Goal: Information Seeking & Learning: Learn about a topic

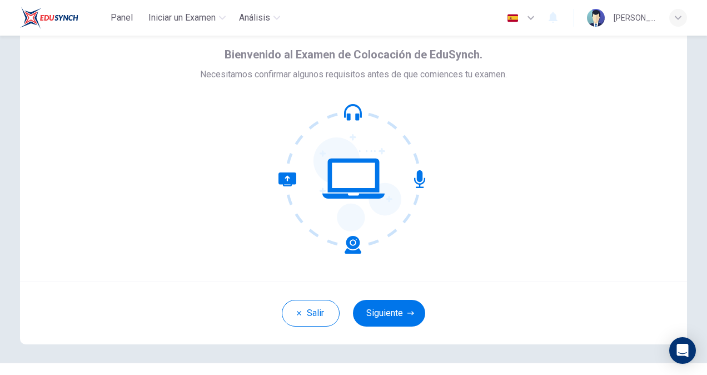
scroll to position [67, 0]
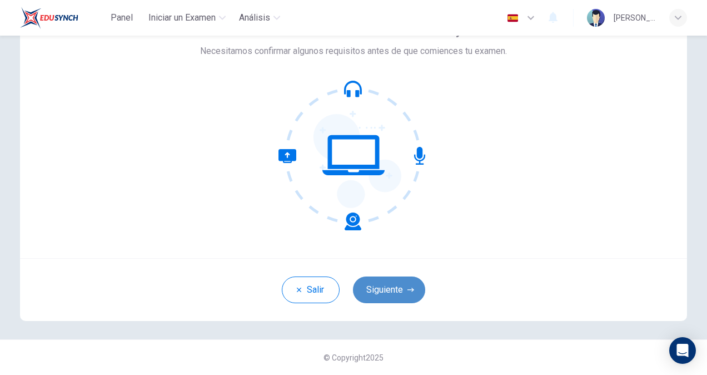
click at [399, 290] on button "Siguiente" at bounding box center [389, 289] width 72 height 27
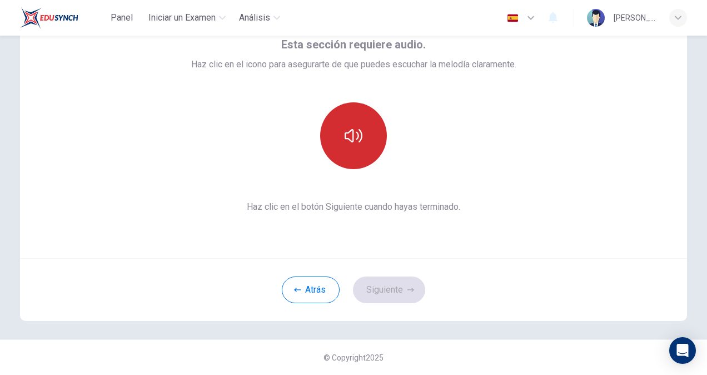
click at [354, 145] on button "button" at bounding box center [353, 135] width 67 height 67
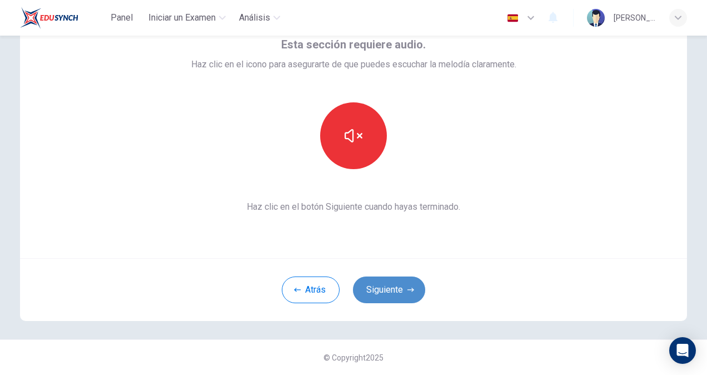
click at [406, 281] on button "Siguiente" at bounding box center [389, 289] width 72 height 27
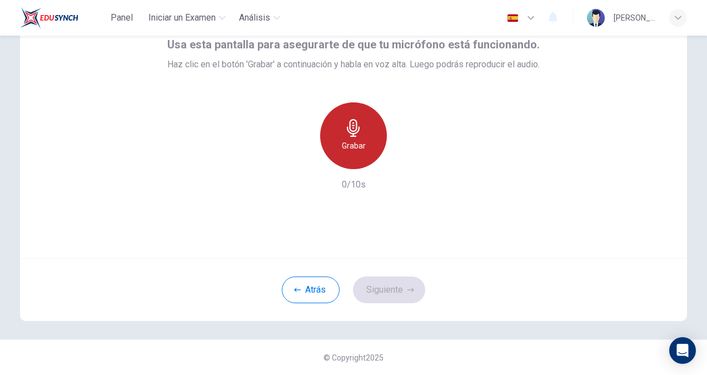
click at [355, 129] on icon "button" at bounding box center [354, 128] width 18 height 18
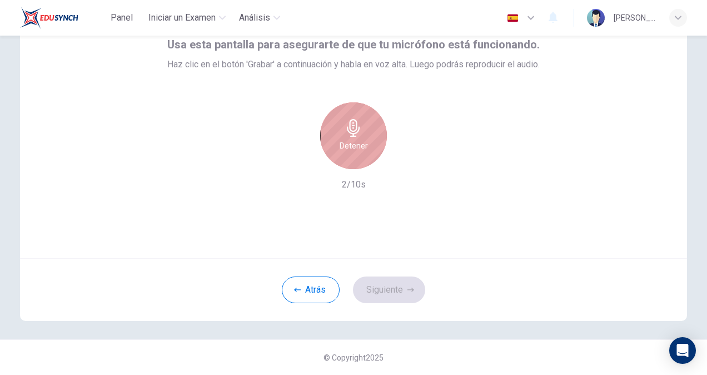
click at [355, 129] on icon "button" at bounding box center [354, 128] width 18 height 18
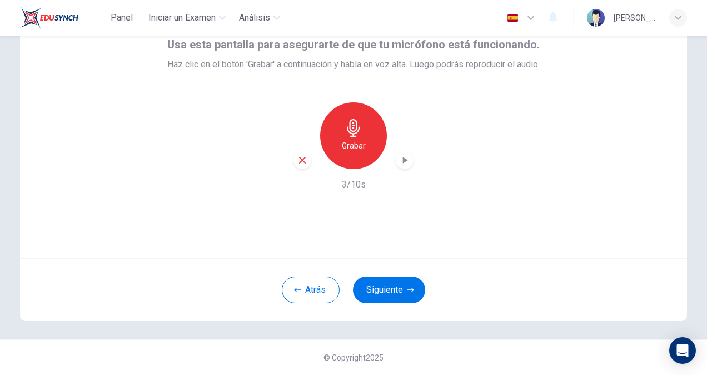
click at [403, 159] on icon "button" at bounding box center [405, 160] width 5 height 7
click at [399, 155] on icon "button" at bounding box center [404, 160] width 11 height 11
click at [407, 286] on icon "button" at bounding box center [410, 289] width 7 height 7
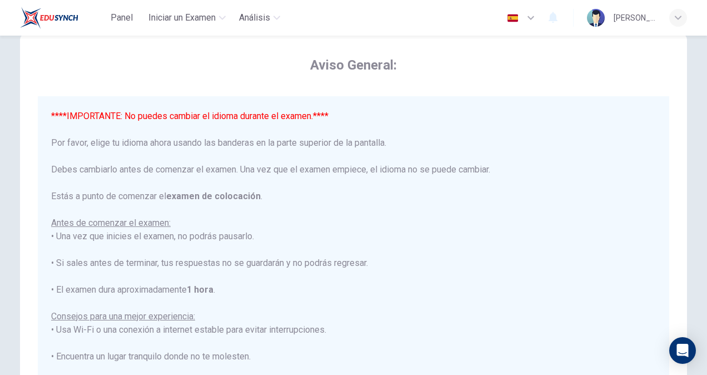
scroll to position [25, 0]
click at [531, 18] on icon "button" at bounding box center [531, 18] width 7 height 4
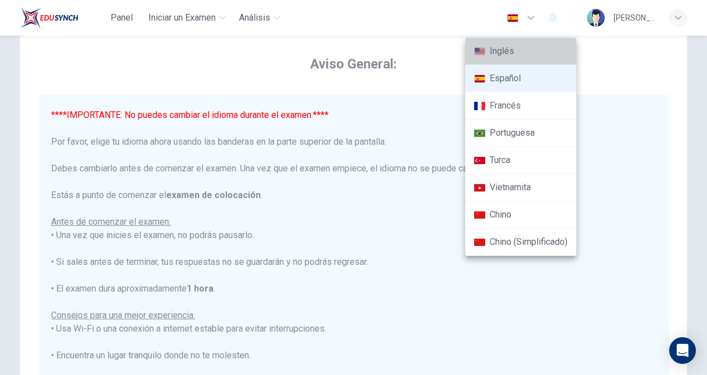
click at [517, 51] on li "Inglés" at bounding box center [520, 51] width 111 height 27
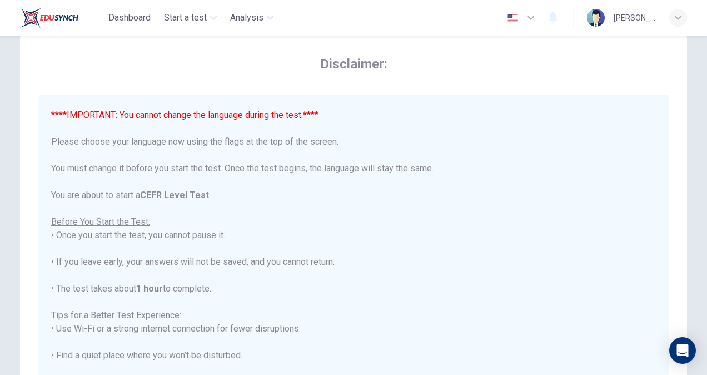
click at [531, 17] on icon "button" at bounding box center [530, 17] width 13 height 13
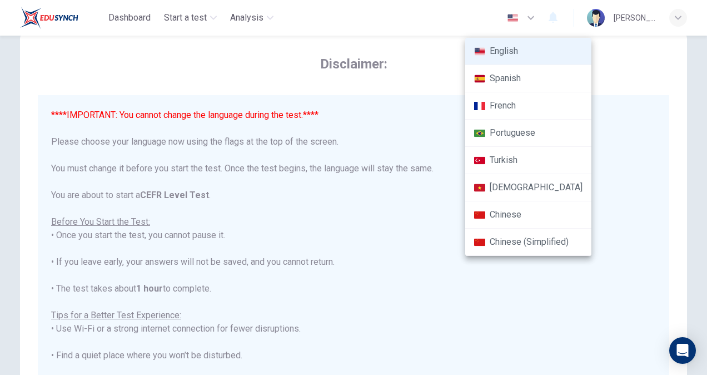
click at [508, 78] on li "Spanish" at bounding box center [528, 78] width 126 height 27
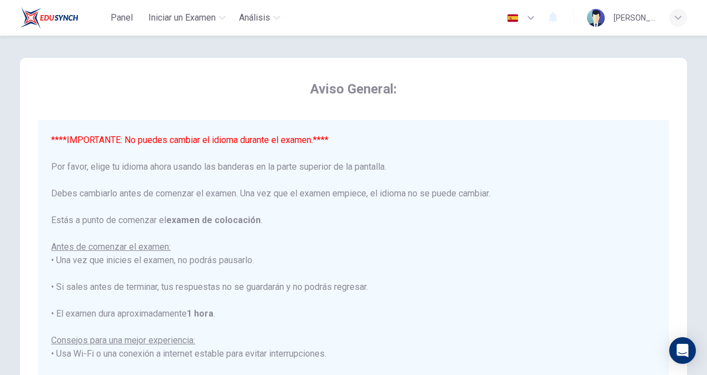
click at [533, 17] on icon "button" at bounding box center [531, 18] width 7 height 4
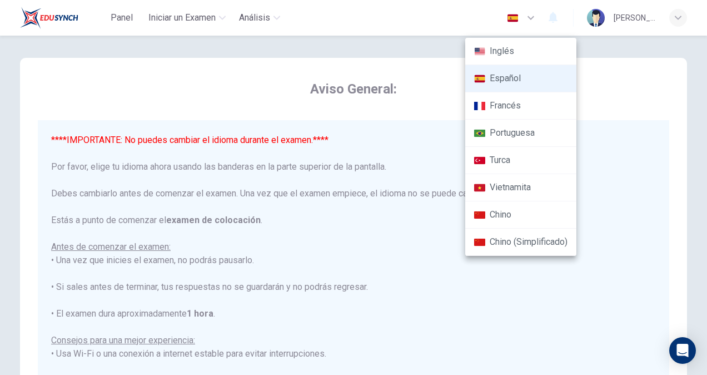
click at [514, 47] on li "Inglés" at bounding box center [520, 51] width 111 height 27
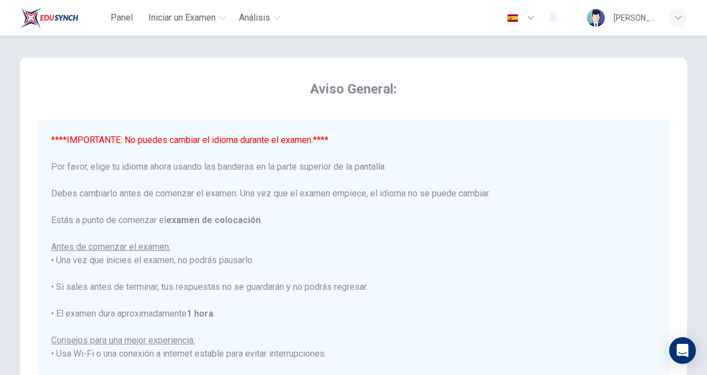
type input "en"
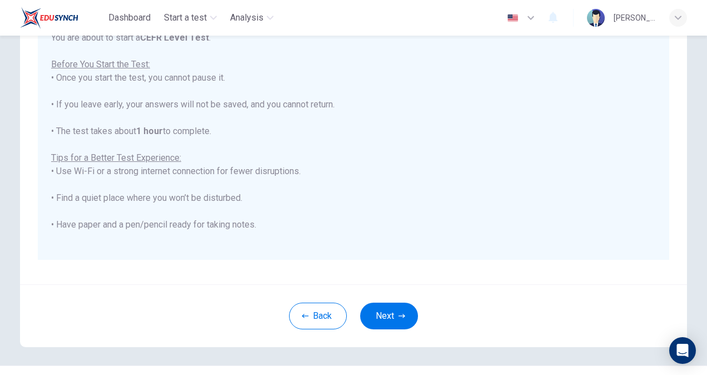
scroll to position [184, 0]
click at [390, 312] on button "Next" at bounding box center [389, 314] width 58 height 27
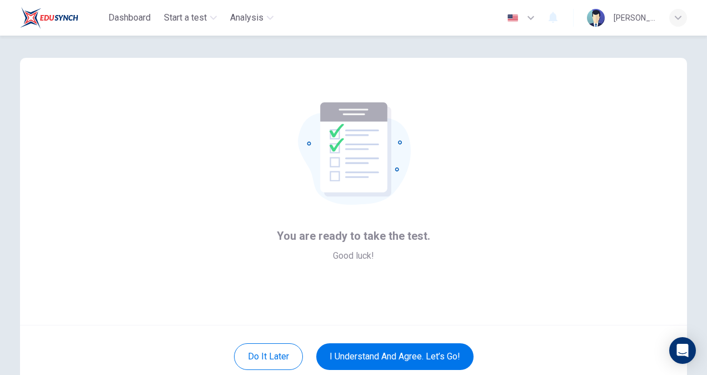
scroll to position [67, 0]
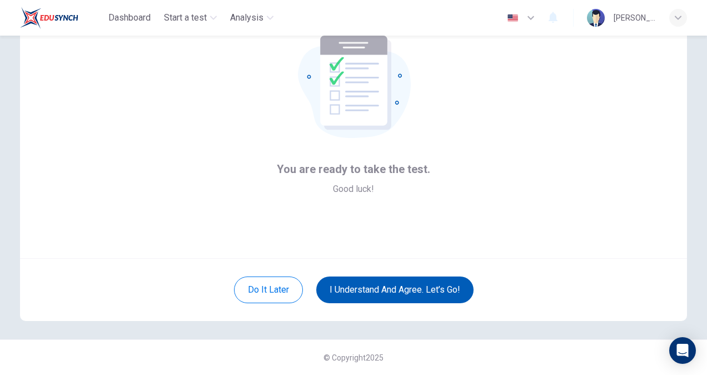
click at [406, 290] on button "I understand and agree. Let’s go!" at bounding box center [394, 289] width 157 height 27
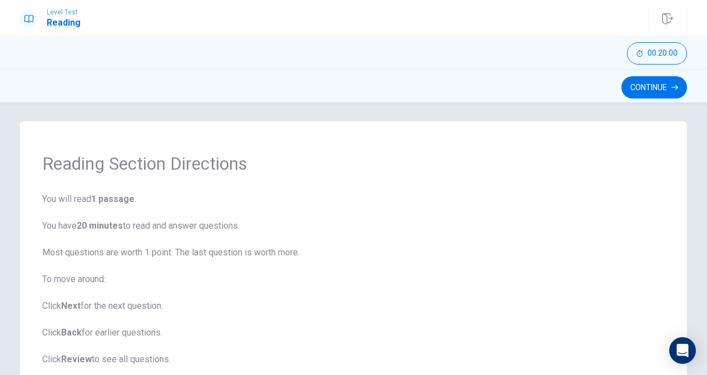
scroll to position [2, 0]
click at [667, 87] on button "Continue" at bounding box center [654, 87] width 66 height 22
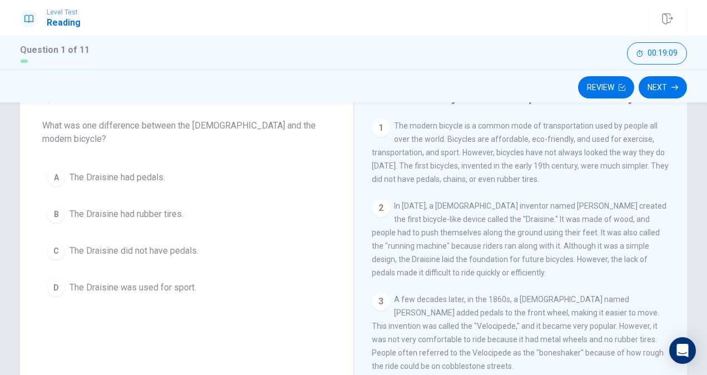
scroll to position [54, 0]
click at [53, 242] on div "C" at bounding box center [56, 251] width 18 height 18
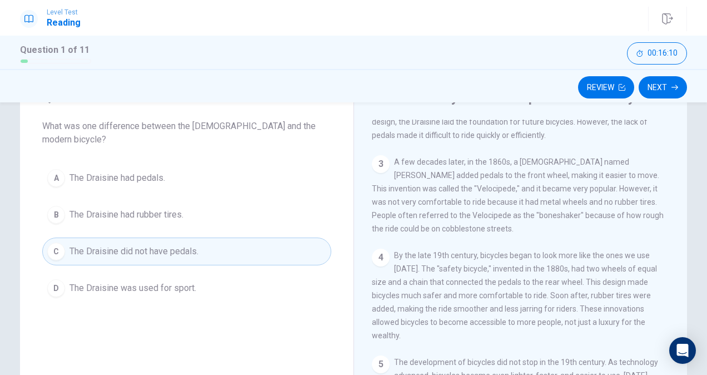
scroll to position [145, 0]
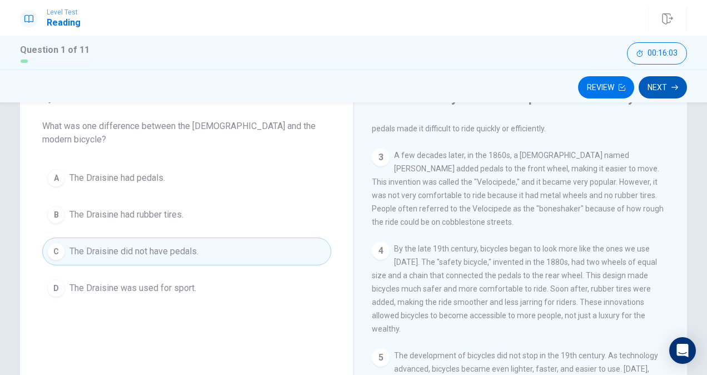
click at [664, 88] on button "Next" at bounding box center [663, 87] width 48 height 22
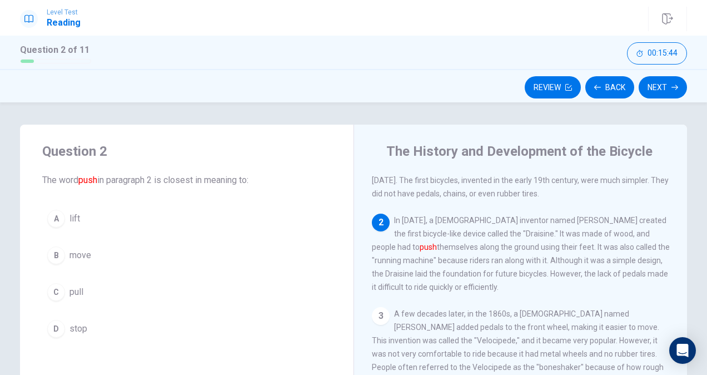
scroll to position [41, 0]
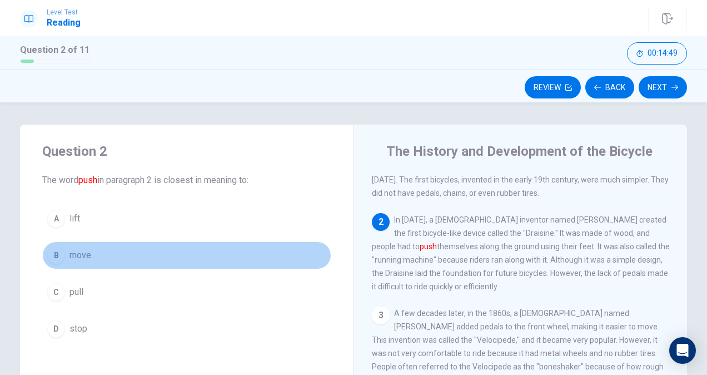
click at [54, 253] on div "B" at bounding box center [56, 255] width 18 height 18
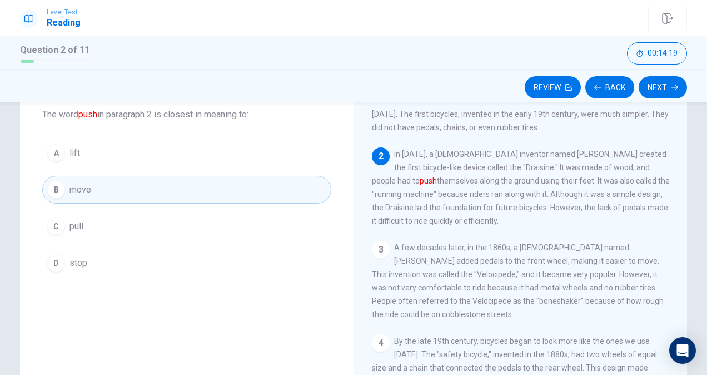
scroll to position [61, 0]
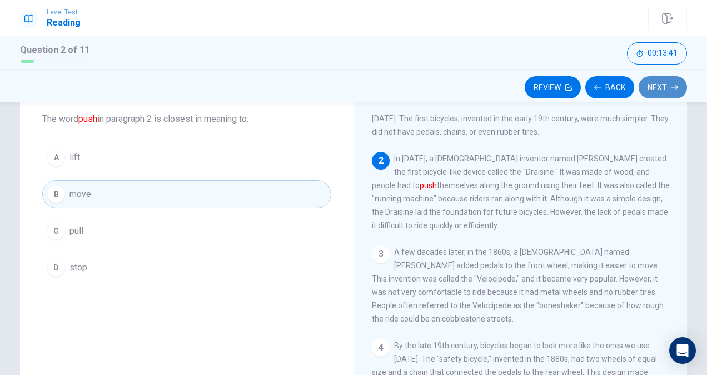
click at [661, 88] on button "Next" at bounding box center [663, 87] width 48 height 22
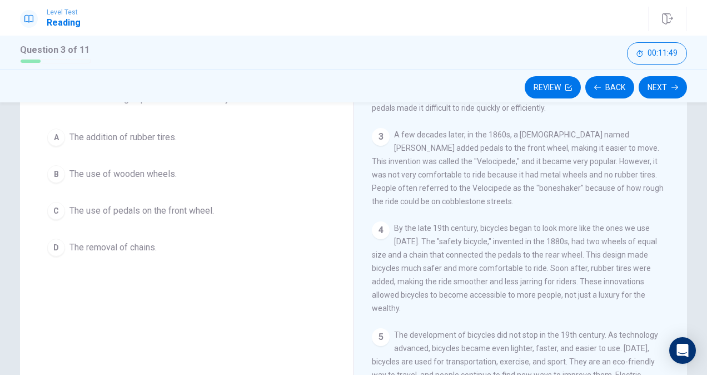
scroll to position [80, 0]
click at [57, 135] on div "A" at bounding box center [56, 139] width 18 height 18
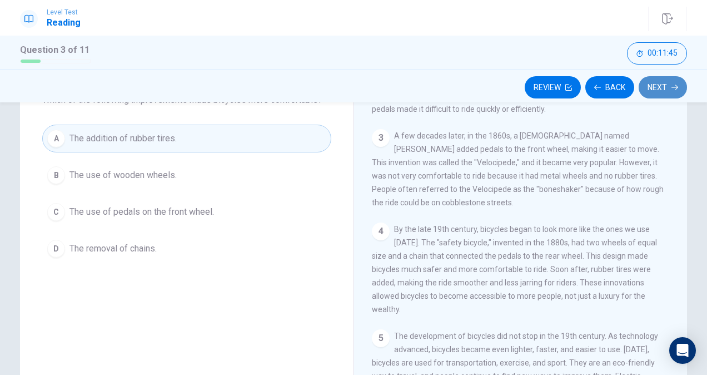
click at [669, 88] on button "Next" at bounding box center [663, 87] width 48 height 22
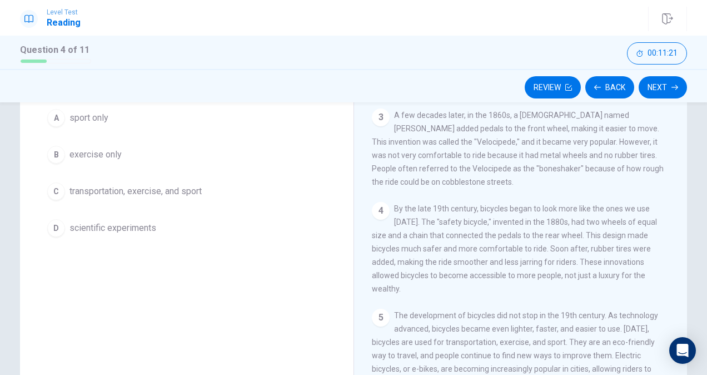
scroll to position [101, 0]
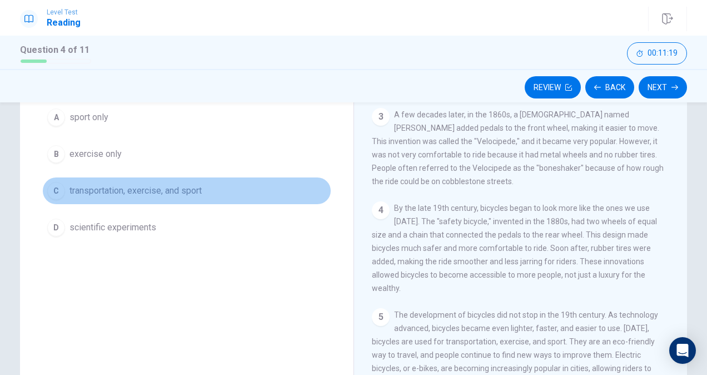
click at [111, 190] on span "transportation, exercise, and sport" at bounding box center [135, 190] width 132 height 13
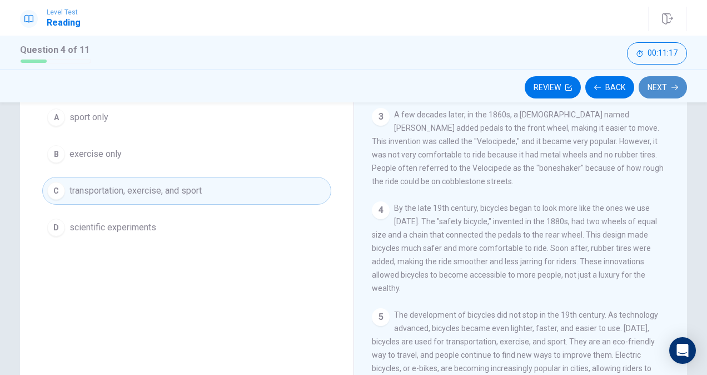
click at [668, 87] on button "Next" at bounding box center [663, 87] width 48 height 22
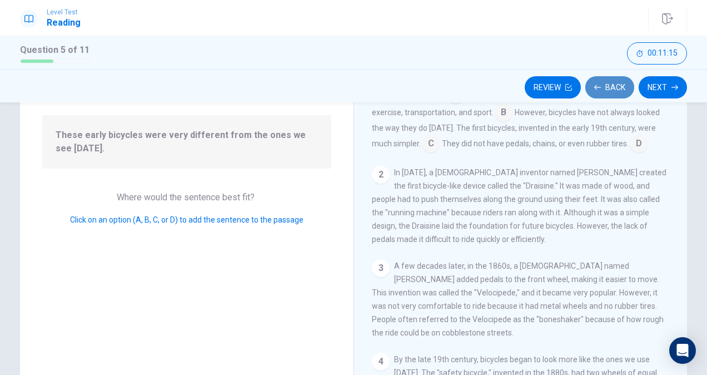
click at [619, 88] on button "Back" at bounding box center [609, 87] width 49 height 22
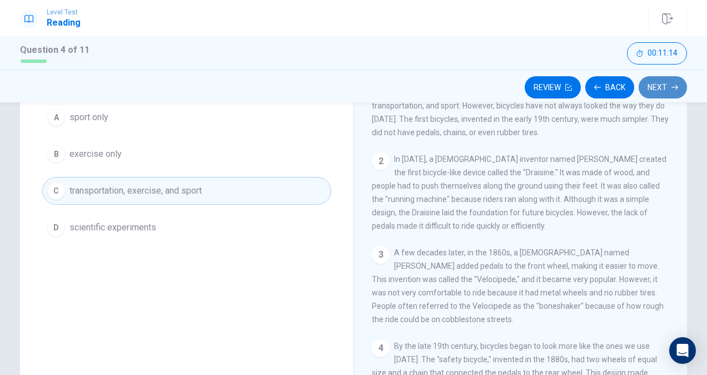
click at [663, 91] on button "Next" at bounding box center [663, 87] width 48 height 22
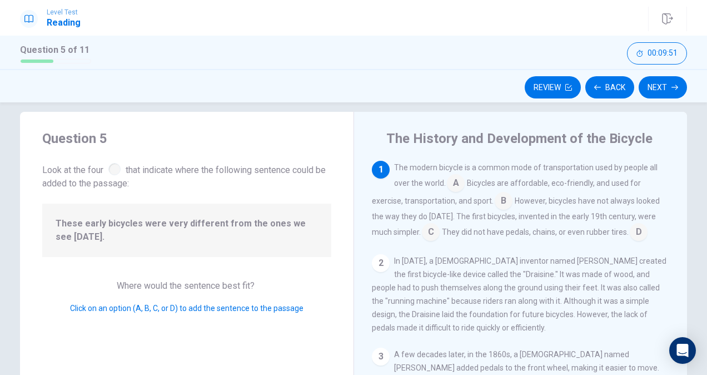
scroll to position [14, 0]
click at [503, 201] on input at bounding box center [504, 201] width 18 height 18
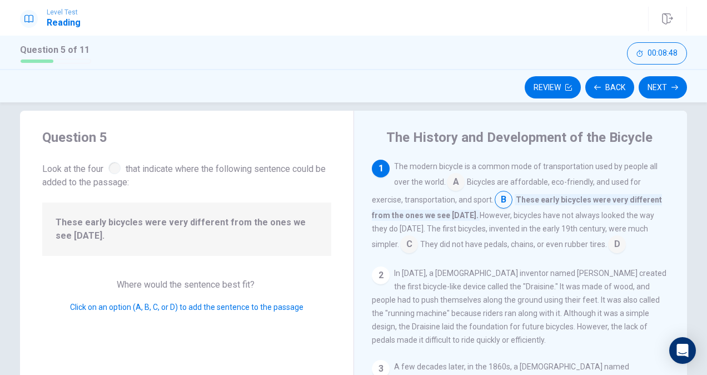
drag, startPoint x: 496, startPoint y: 199, endPoint x: 276, endPoint y: 220, distance: 221.1
click at [276, 220] on div "Question 5 Look at the four that indicate where the following sentence could be…" at bounding box center [353, 304] width 667 height 386
click at [657, 86] on button "Next" at bounding box center [663, 87] width 48 height 22
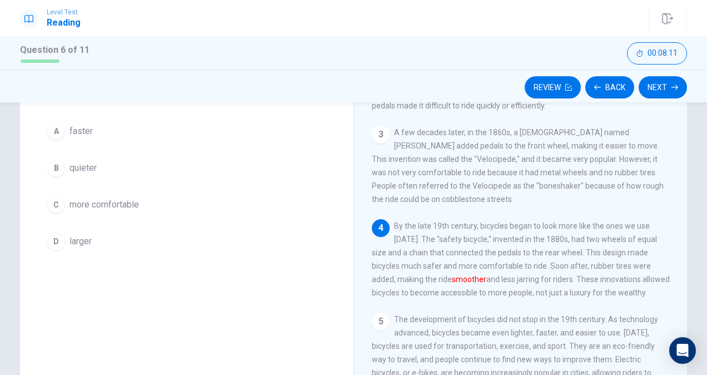
scroll to position [91, 0]
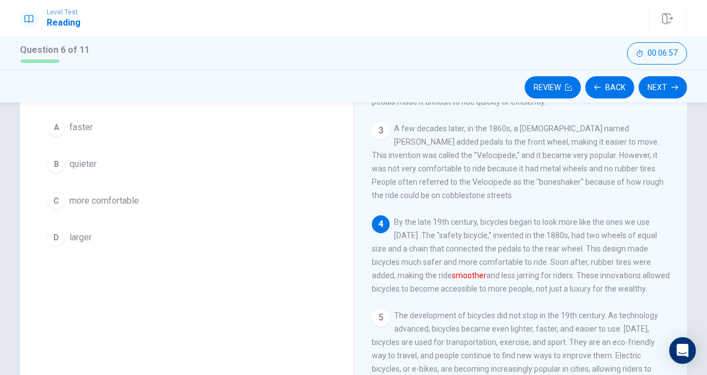
click at [106, 199] on span "more comfortable" at bounding box center [103, 200] width 69 height 13
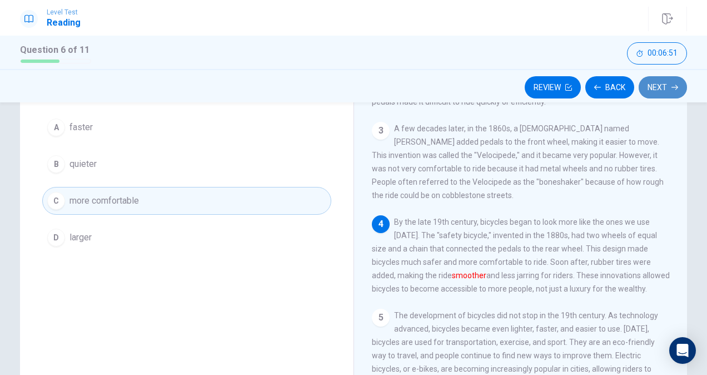
click at [663, 88] on button "Next" at bounding box center [663, 87] width 48 height 22
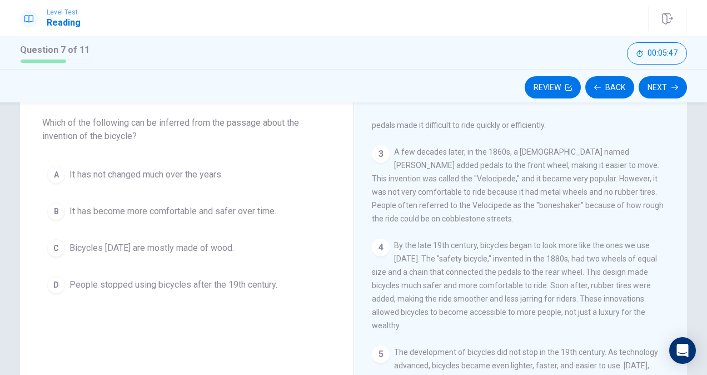
scroll to position [58, 0]
click at [62, 210] on button "B It has become more comfortable and safer over time." at bounding box center [186, 211] width 289 height 28
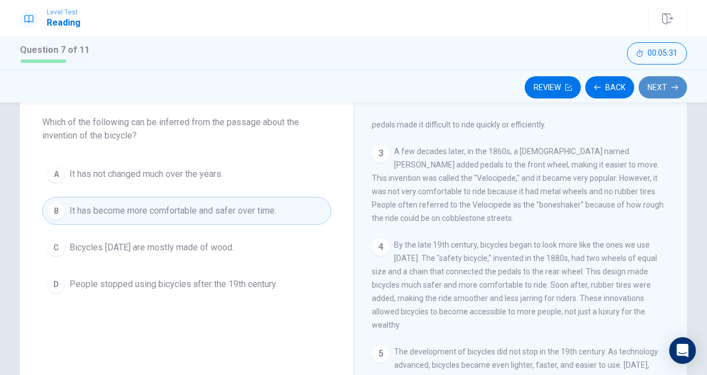
click at [665, 84] on button "Next" at bounding box center [663, 87] width 48 height 22
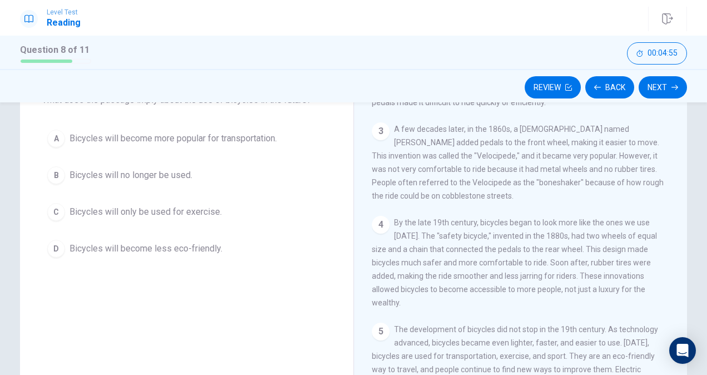
scroll to position [72, 0]
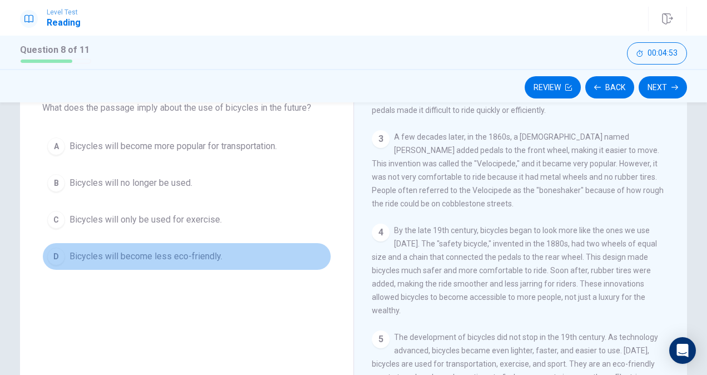
click at [94, 256] on span "Bicycles will become less eco-friendly." at bounding box center [145, 256] width 153 height 13
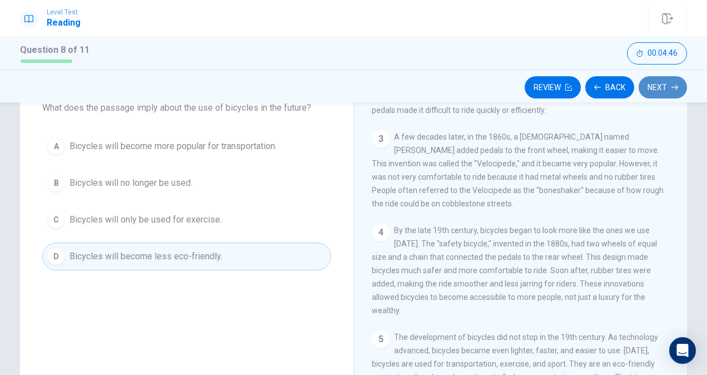
click at [665, 88] on button "Next" at bounding box center [663, 87] width 48 height 22
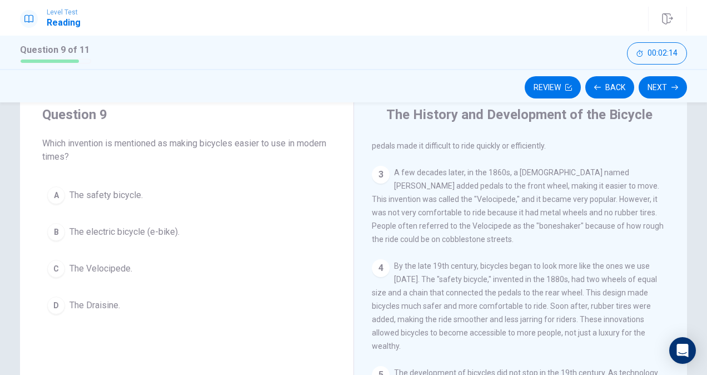
scroll to position [34, 0]
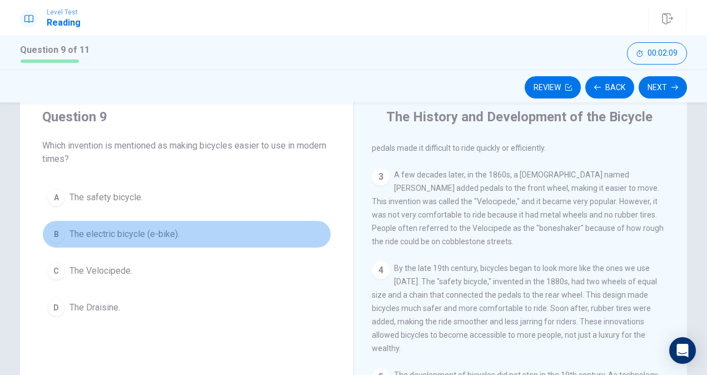
click at [87, 232] on span "The electric bicycle (e-bike)." at bounding box center [124, 233] width 110 height 13
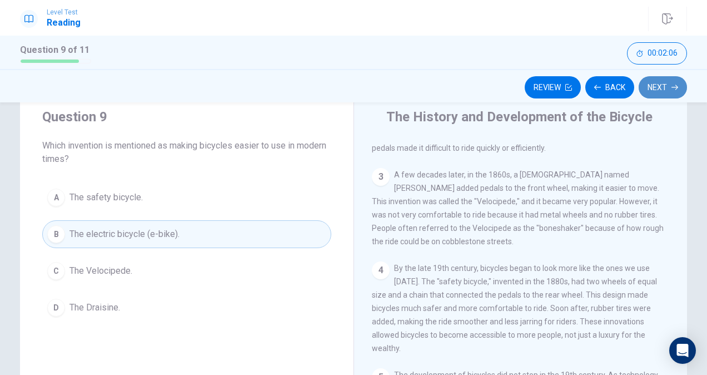
click at [669, 89] on button "Next" at bounding box center [663, 87] width 48 height 22
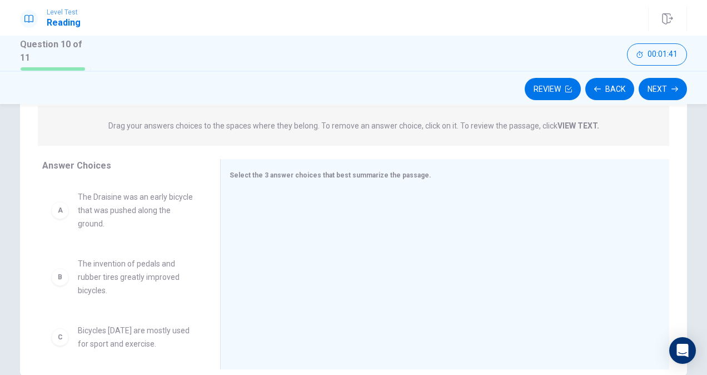
scroll to position [138, 0]
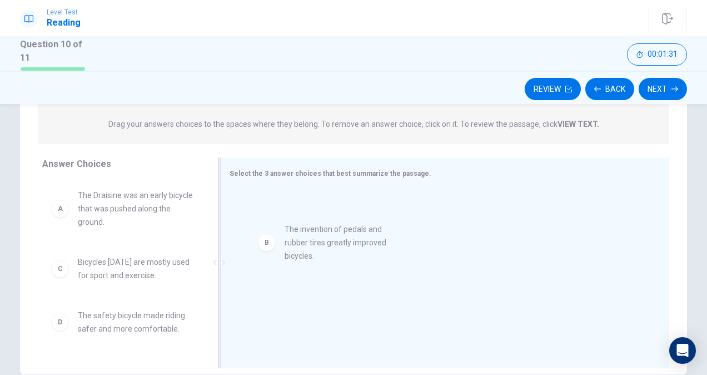
drag, startPoint x: 138, startPoint y: 271, endPoint x: 351, endPoint y: 240, distance: 215.7
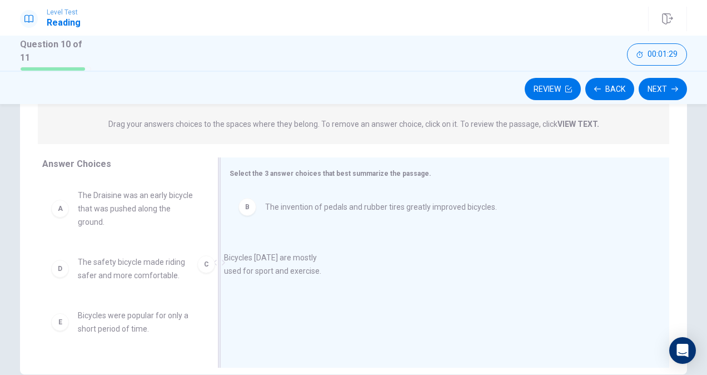
drag, startPoint x: 145, startPoint y: 268, endPoint x: 304, endPoint y: 267, distance: 159.0
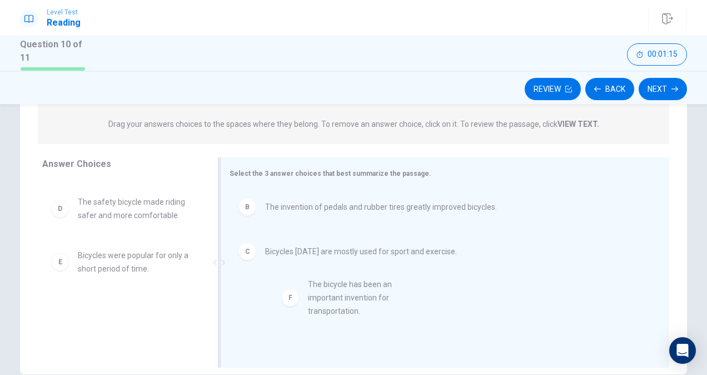
drag, startPoint x: 127, startPoint y: 321, endPoint x: 371, endPoint y: 299, distance: 245.5
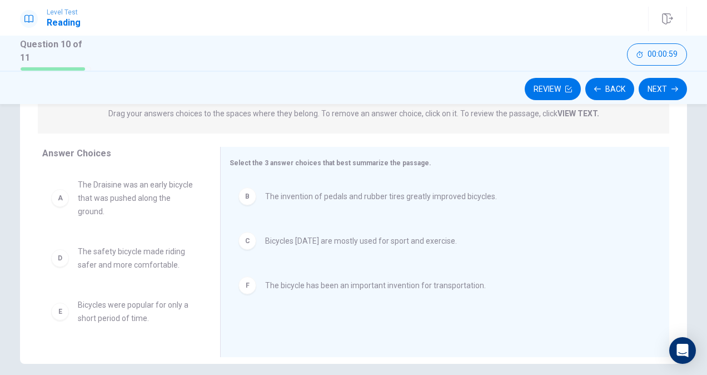
scroll to position [151, 0]
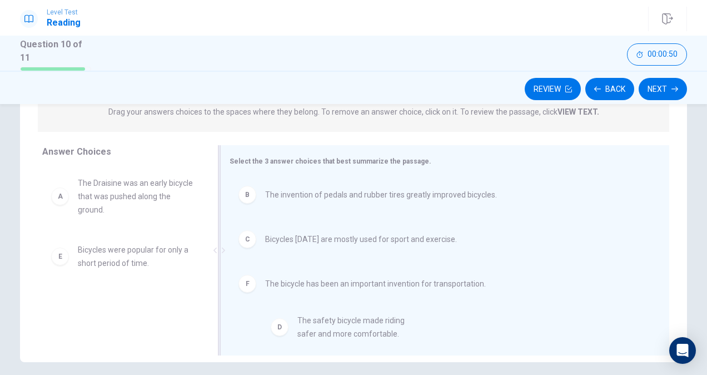
drag, startPoint x: 147, startPoint y: 259, endPoint x: 396, endPoint y: 338, distance: 260.7
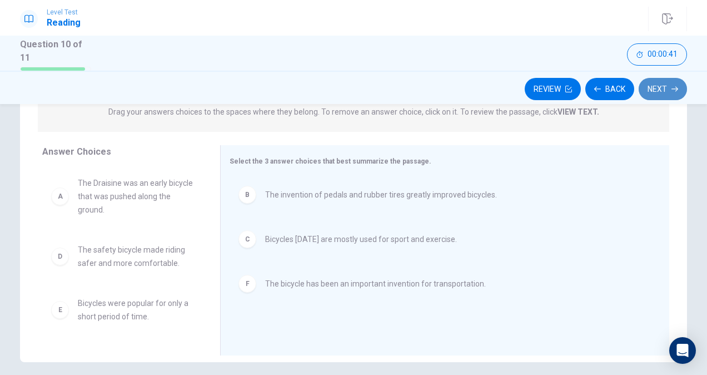
click at [656, 88] on button "Next" at bounding box center [663, 89] width 48 height 22
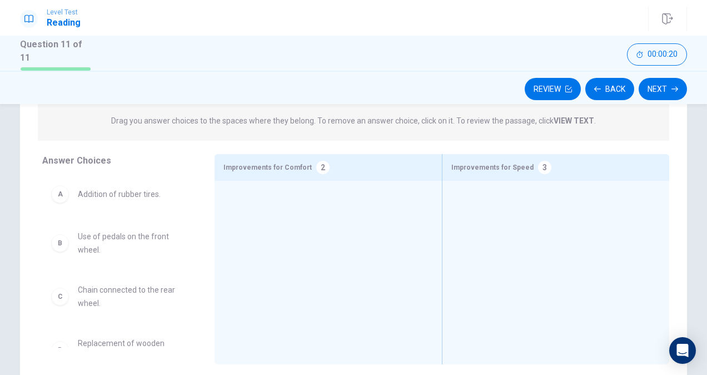
scroll to position [130, 0]
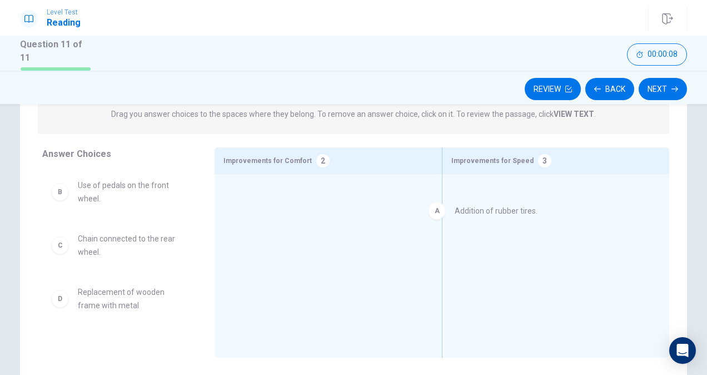
drag, startPoint x: 128, startPoint y: 190, endPoint x: 511, endPoint y: 216, distance: 384.4
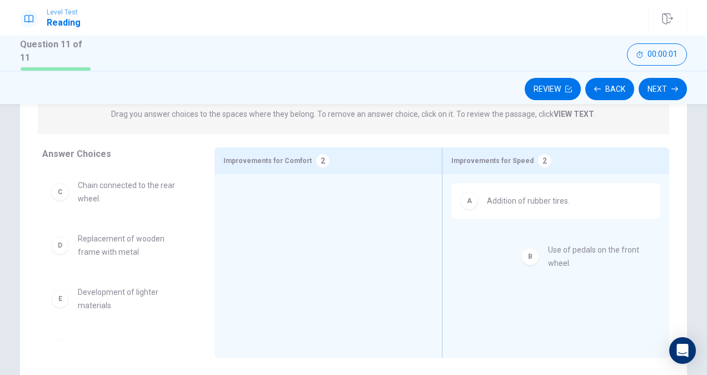
drag, startPoint x: 102, startPoint y: 191, endPoint x: 578, endPoint y: 260, distance: 481.3
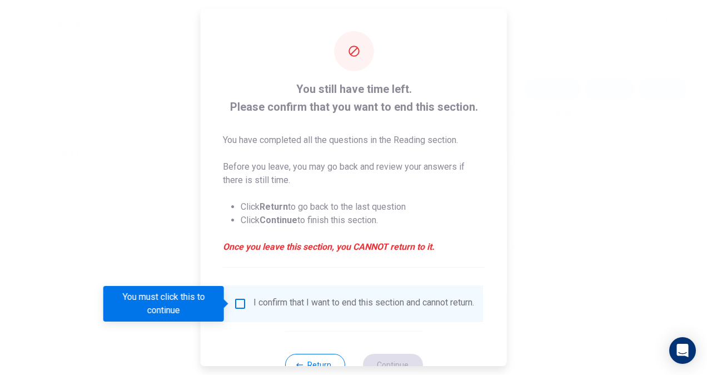
click at [112, 197] on body "Level Test Reading Question 11 of 11 Review Back Next 00:00:00 Question 11 of 1…" at bounding box center [353, 187] width 707 height 375
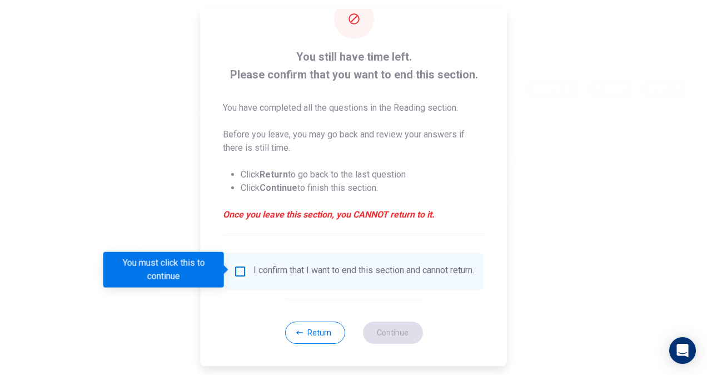
scroll to position [40, 0]
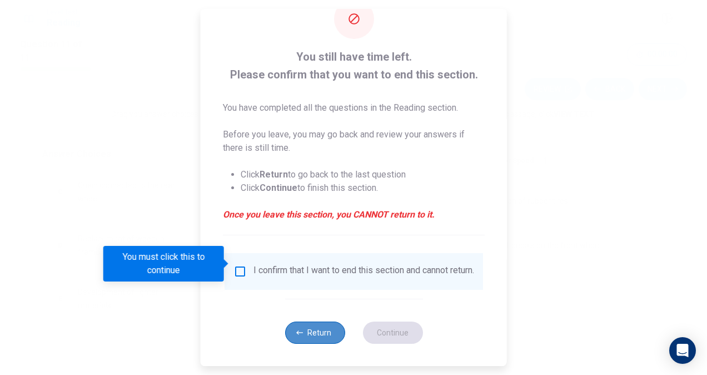
click at [316, 336] on button "Return" at bounding box center [315, 332] width 60 height 22
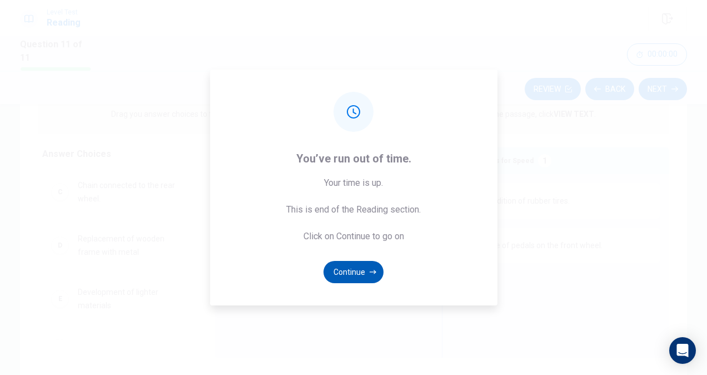
click at [360, 275] on button "Continue" at bounding box center [354, 272] width 60 height 22
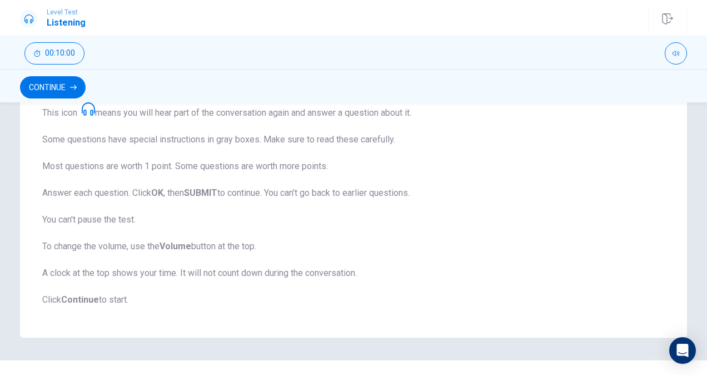
scroll to position [0, 0]
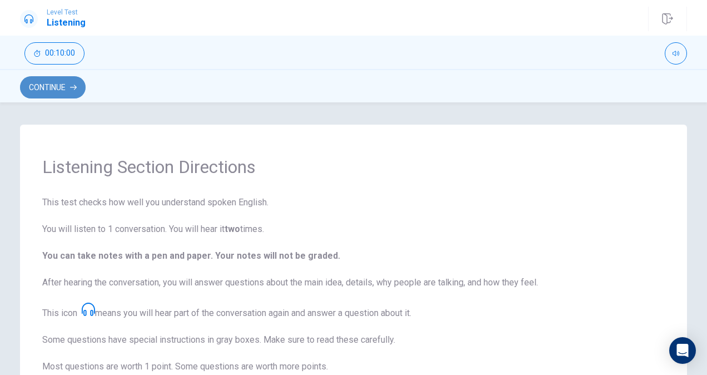
click at [71, 87] on icon "button" at bounding box center [73, 87] width 7 height 5
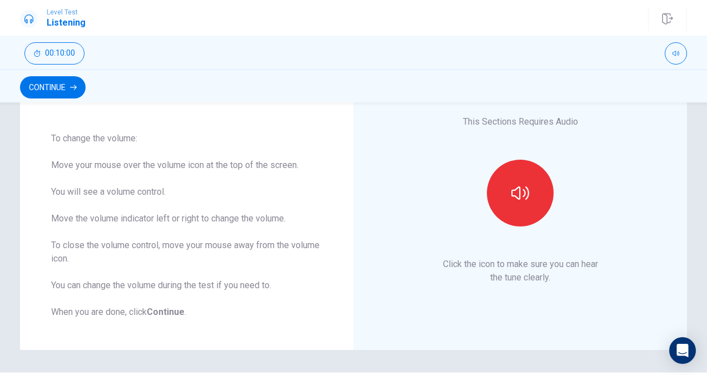
scroll to position [76, 0]
click at [528, 201] on button "button" at bounding box center [520, 192] width 67 height 67
click at [64, 87] on button "Continue" at bounding box center [53, 87] width 66 height 22
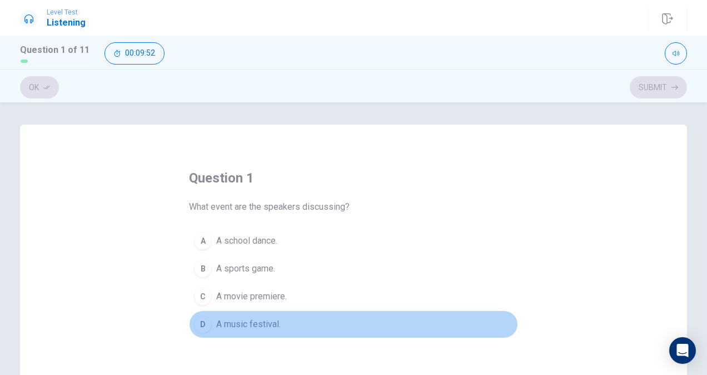
click at [263, 322] on span "A music festival." at bounding box center [248, 323] width 64 height 13
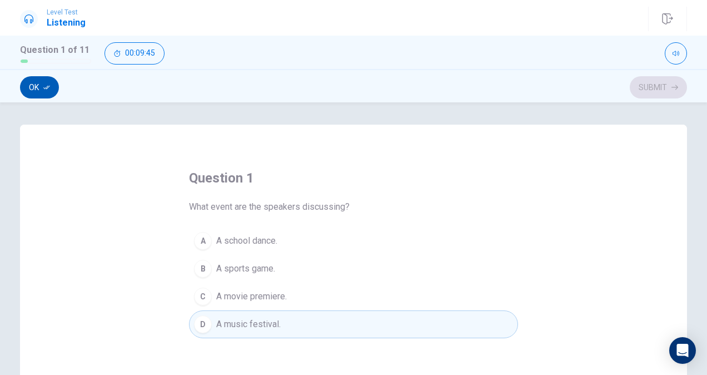
click at [34, 85] on button "Ok" at bounding box center [39, 87] width 39 height 22
click at [655, 91] on button "Submit" at bounding box center [658, 87] width 57 height 22
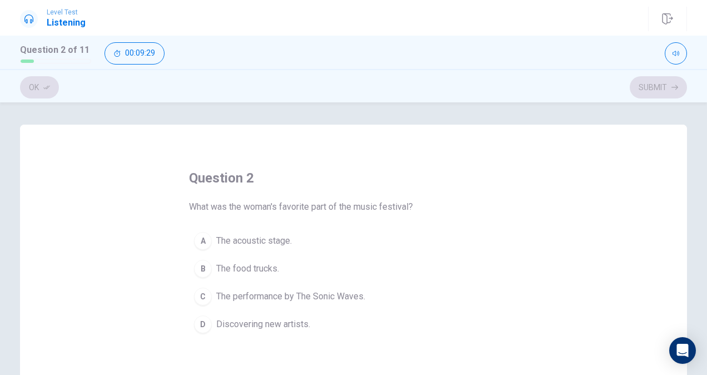
click at [266, 241] on span "The acoustic stage." at bounding box center [254, 240] width 76 height 13
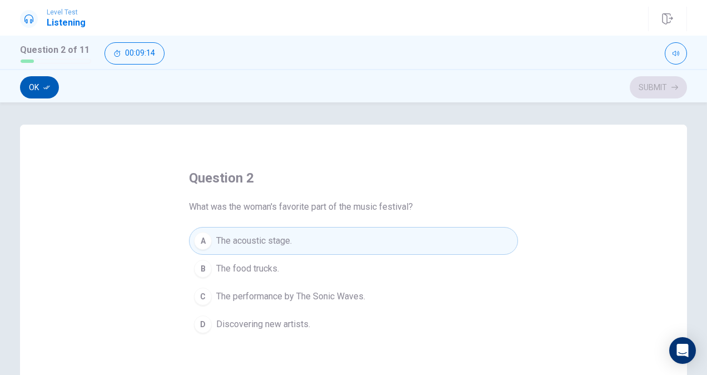
click at [31, 88] on button "Ok" at bounding box center [39, 87] width 39 height 22
click at [664, 88] on button "Submit" at bounding box center [658, 87] width 57 height 22
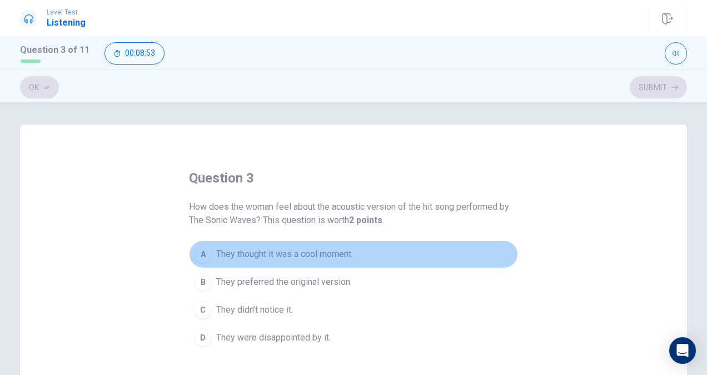
click at [332, 255] on span "They thought it was a cool moment." at bounding box center [284, 253] width 137 height 13
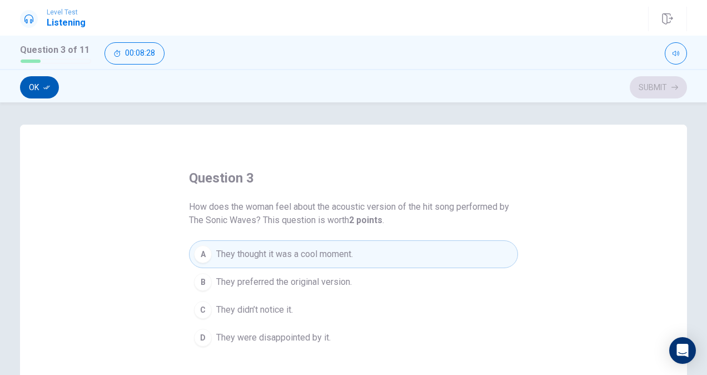
click at [38, 88] on button "Ok" at bounding box center [39, 87] width 39 height 22
click at [650, 89] on button "Submit" at bounding box center [658, 87] width 57 height 22
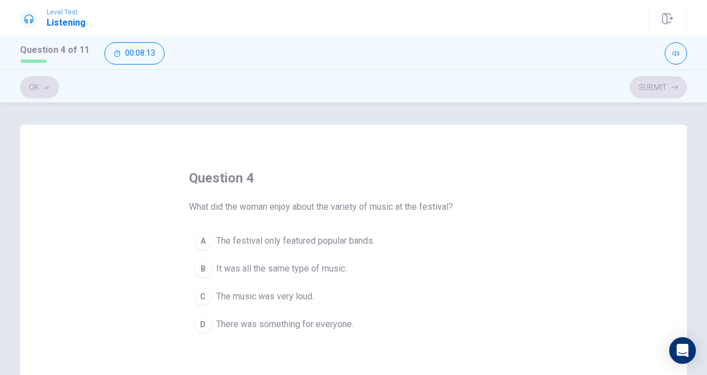
click at [307, 325] on span "There was something for everyone." at bounding box center [284, 323] width 137 height 13
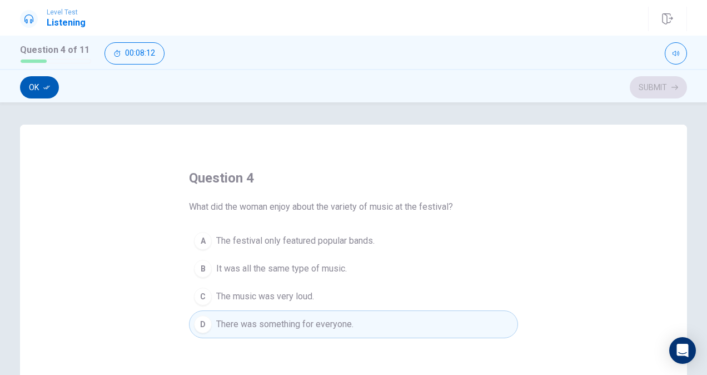
click at [40, 82] on button "Ok" at bounding box center [39, 87] width 39 height 22
click at [653, 88] on button "Submit" at bounding box center [658, 87] width 57 height 22
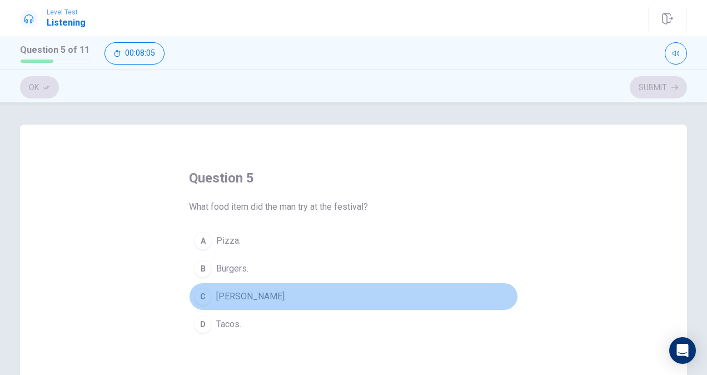
click at [248, 295] on span "[PERSON_NAME]." at bounding box center [251, 296] width 70 height 13
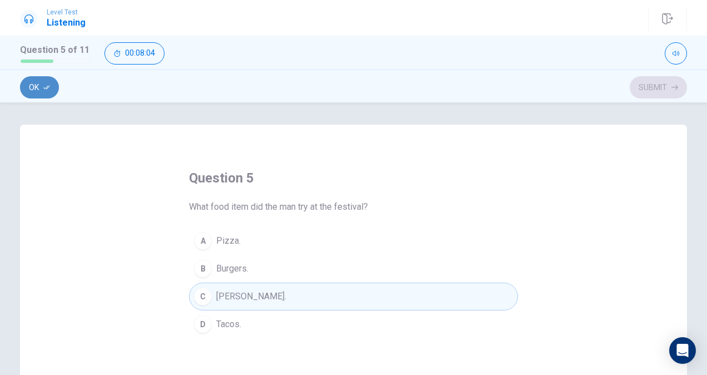
click at [48, 84] on icon "button" at bounding box center [46, 87] width 7 height 7
click at [654, 88] on button "Submit" at bounding box center [658, 87] width 57 height 22
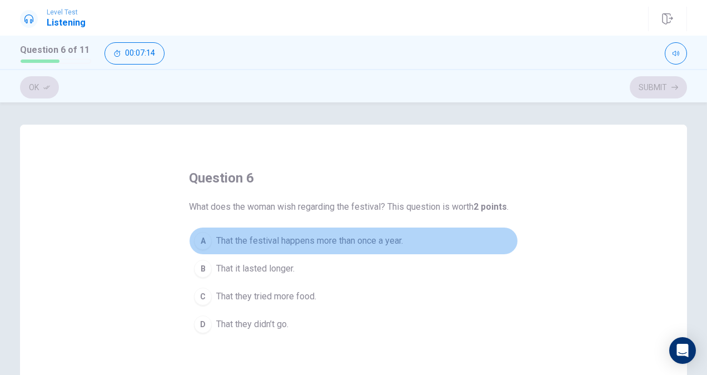
click at [376, 240] on span "That the festival happens more than once a year." at bounding box center [309, 240] width 187 height 13
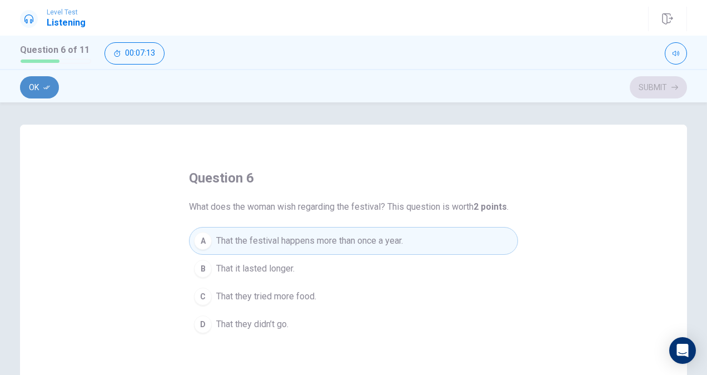
click at [32, 85] on button "Ok" at bounding box center [39, 87] width 39 height 22
click at [661, 87] on button "Submit" at bounding box center [658, 87] width 57 height 22
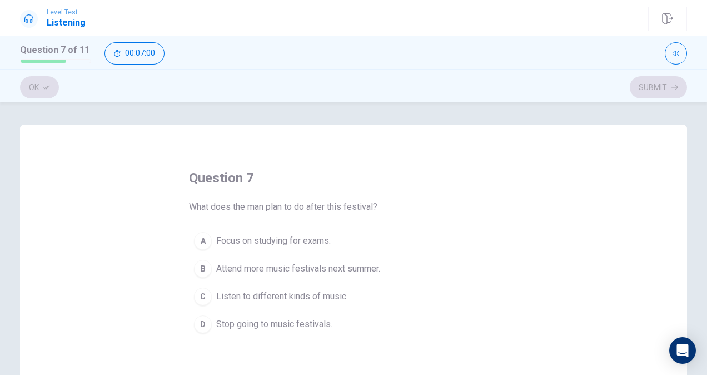
click at [360, 268] on span "Attend more music festivals next summer." at bounding box center [298, 268] width 164 height 13
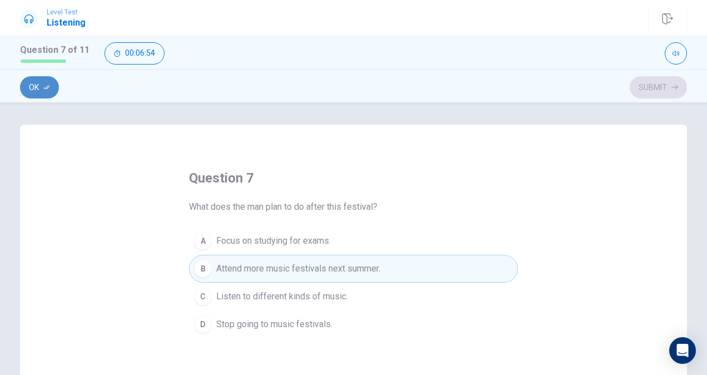
click at [47, 88] on icon "button" at bounding box center [46, 87] width 7 height 7
click at [656, 91] on button "Submit" at bounding box center [658, 87] width 57 height 22
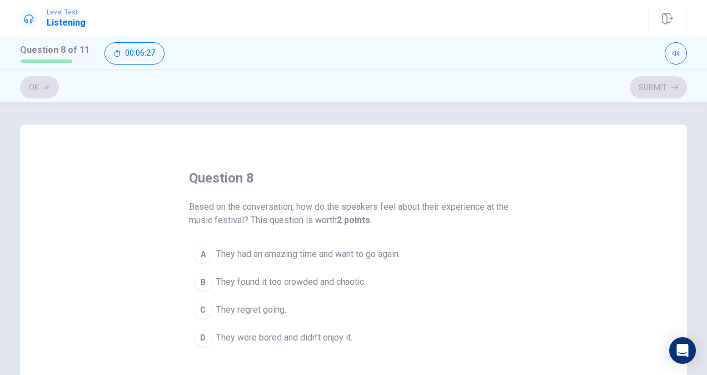
click at [370, 251] on span "They had an amazing time and want to go again." at bounding box center [308, 253] width 184 height 13
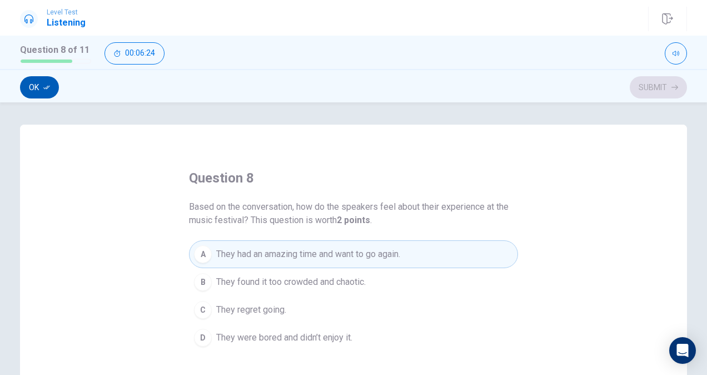
click at [34, 89] on button "Ok" at bounding box center [39, 87] width 39 height 22
click at [666, 86] on button "Submit" at bounding box center [658, 87] width 57 height 22
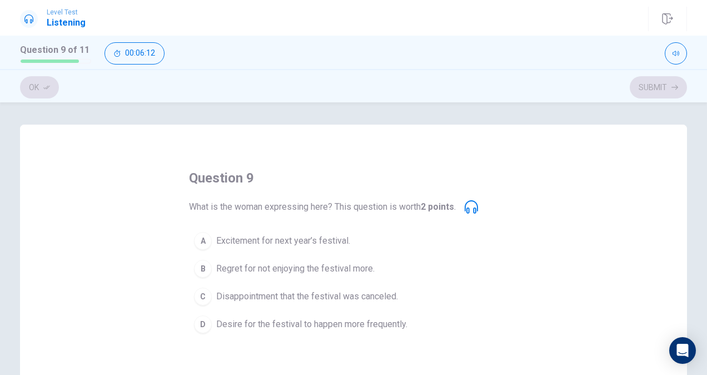
click at [342, 323] on span "Desire for the festival to happen more frequently." at bounding box center [311, 323] width 191 height 13
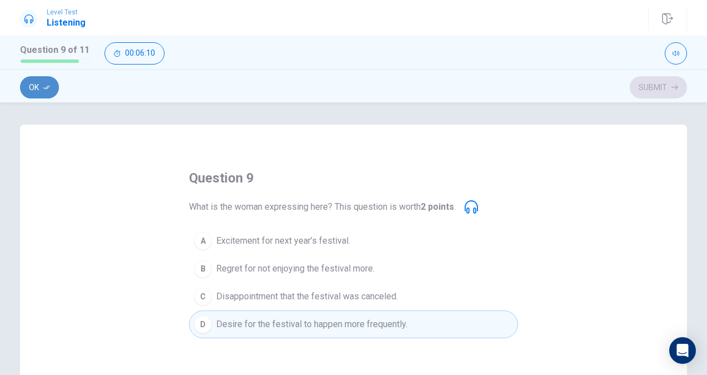
click at [47, 87] on icon "button" at bounding box center [46, 88] width 7 height 4
click at [655, 86] on button "Submit" at bounding box center [658, 87] width 57 height 22
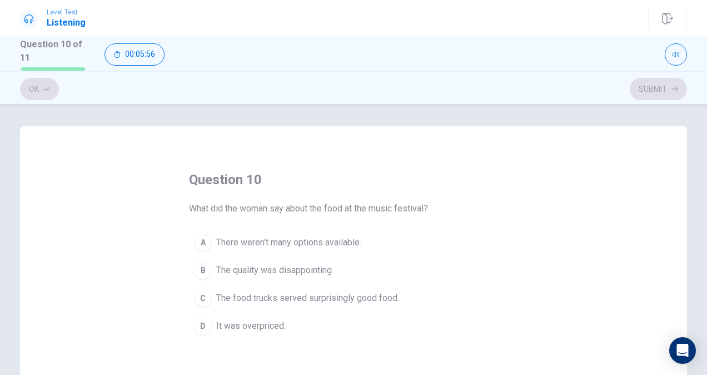
click at [357, 298] on span "The food trucks served surprisingly good food." at bounding box center [307, 297] width 183 height 13
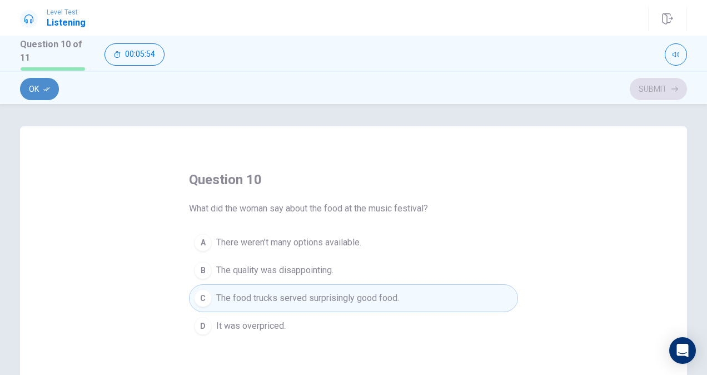
click at [44, 87] on icon "button" at bounding box center [46, 89] width 7 height 7
click at [662, 89] on button "Submit" at bounding box center [658, 89] width 57 height 22
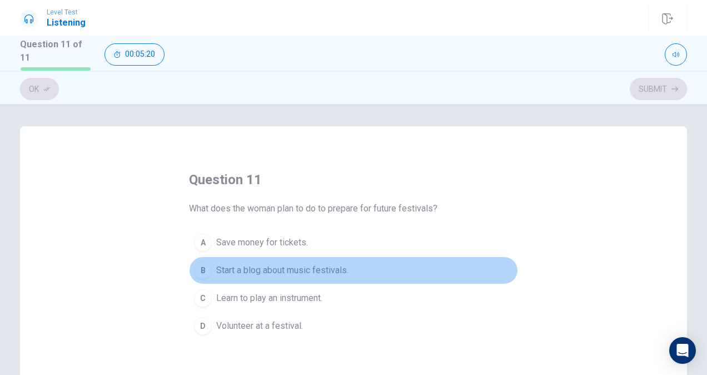
click at [288, 267] on span "Start a blog about music festivals." at bounding box center [282, 269] width 132 height 13
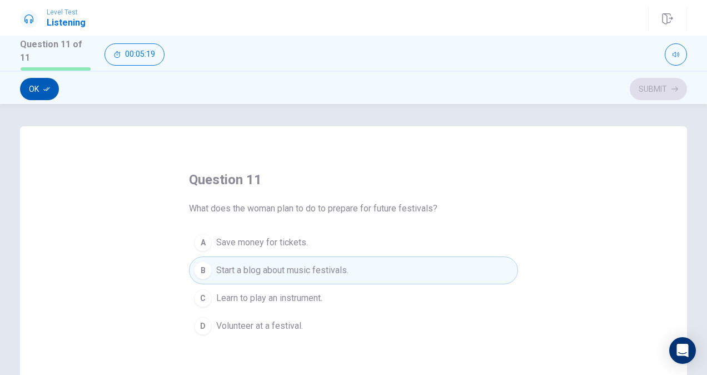
click at [41, 83] on button "Ok" at bounding box center [39, 89] width 39 height 22
click at [663, 86] on button "Submit" at bounding box center [658, 89] width 57 height 22
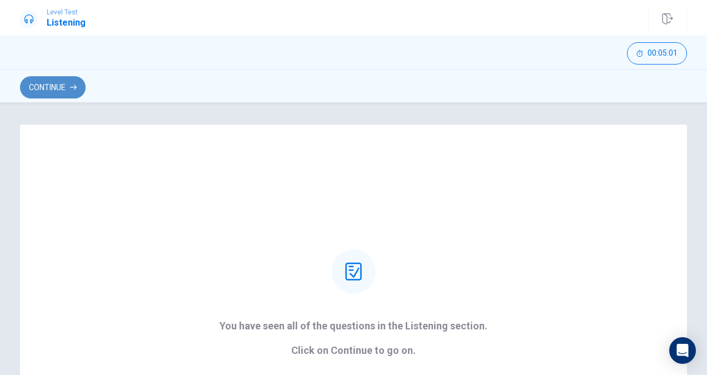
click at [58, 88] on button "Continue" at bounding box center [53, 87] width 66 height 22
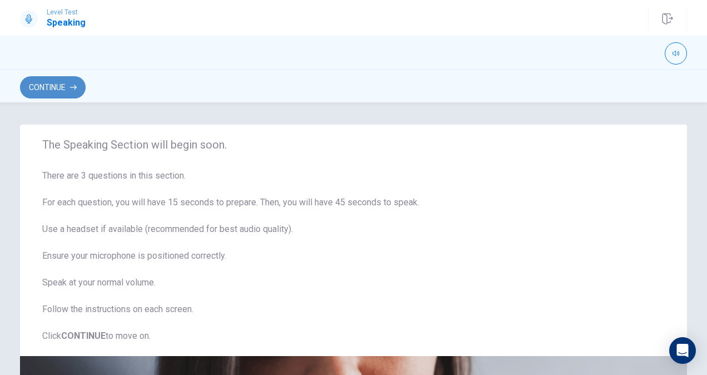
click at [62, 86] on button "Continue" at bounding box center [53, 87] width 66 height 22
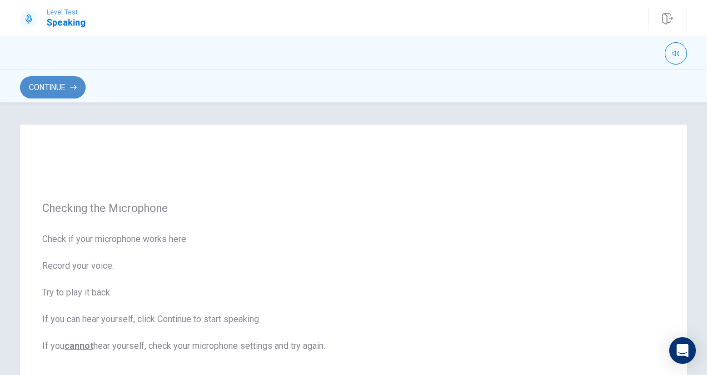
click at [59, 83] on button "Continue" at bounding box center [53, 87] width 66 height 22
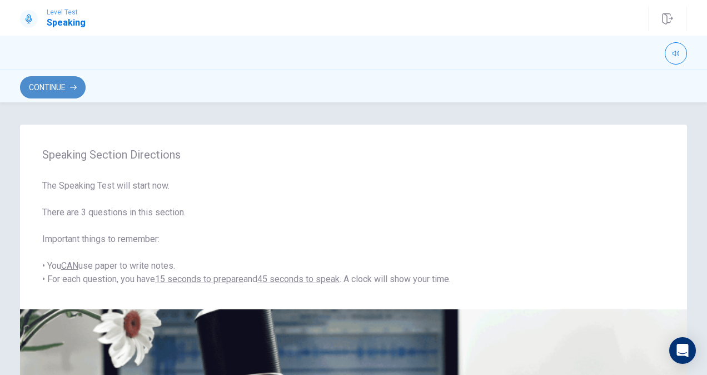
click at [57, 88] on button "Continue" at bounding box center [53, 87] width 66 height 22
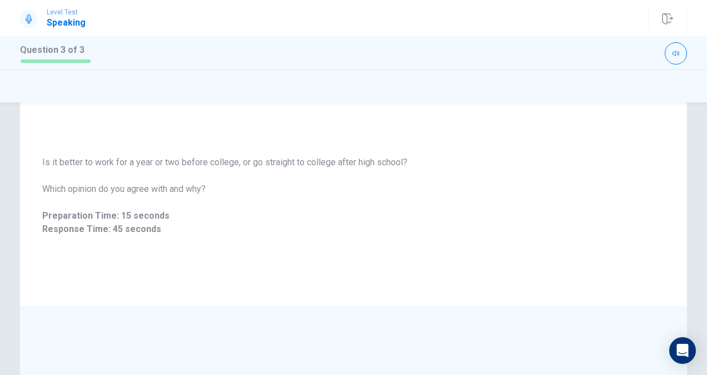
scroll to position [38, 0]
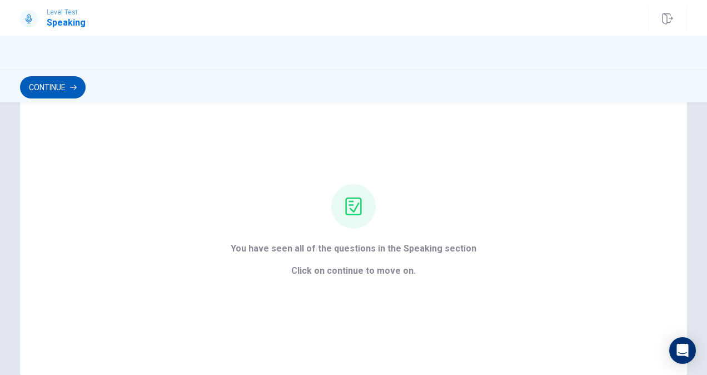
click at [59, 87] on button "Continue" at bounding box center [53, 87] width 66 height 22
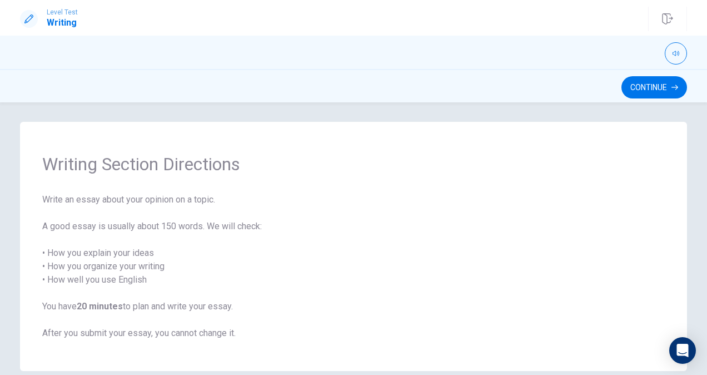
scroll to position [0, 0]
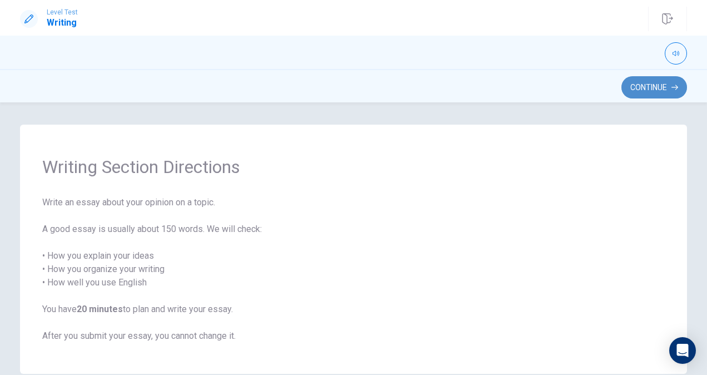
click at [663, 91] on button "Continue" at bounding box center [654, 87] width 66 height 22
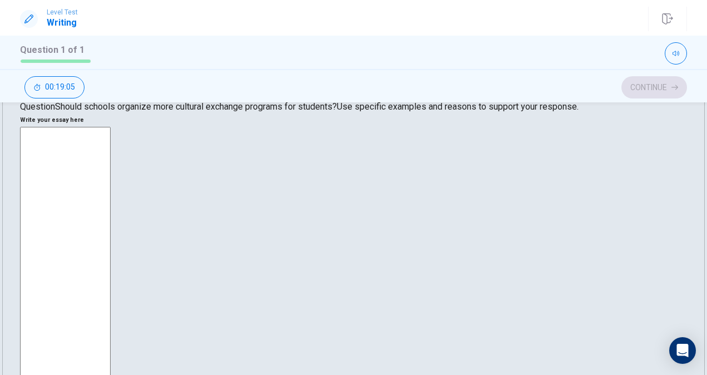
scroll to position [182, 0]
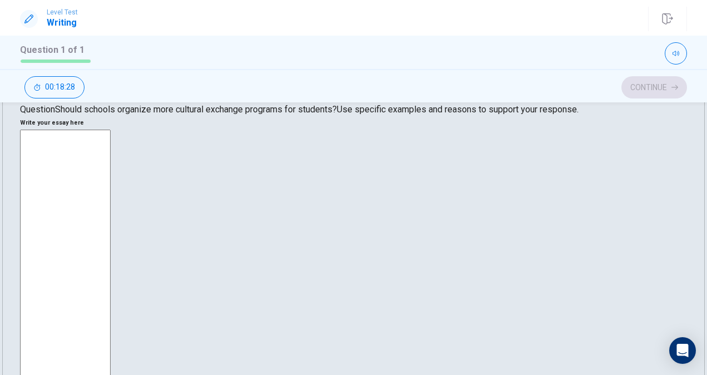
click at [111, 130] on textarea at bounding box center [65, 283] width 91 height 307
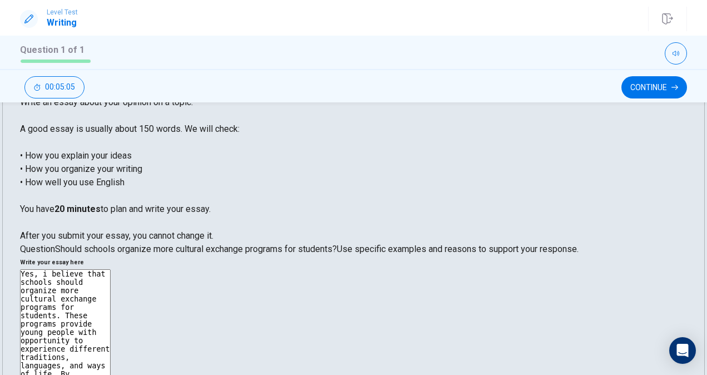
scroll to position [43, 0]
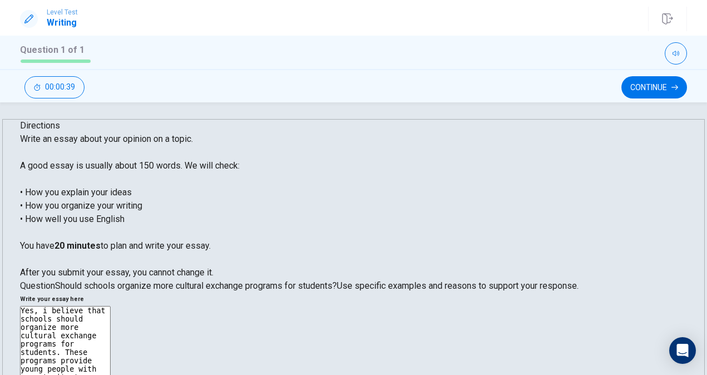
scroll to position [0, 0]
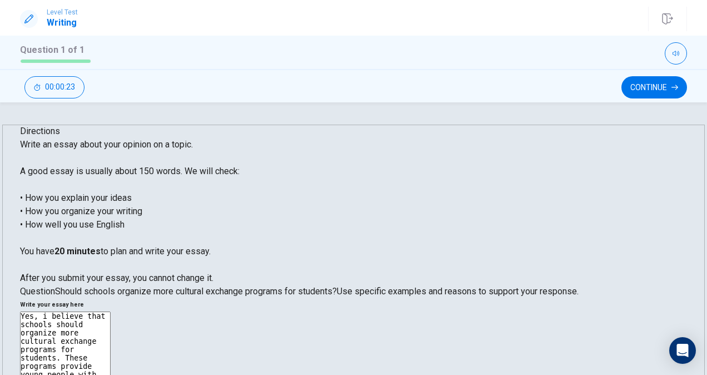
type textarea "Yes, i believe that schools should organize and promote more cultural exchange …"
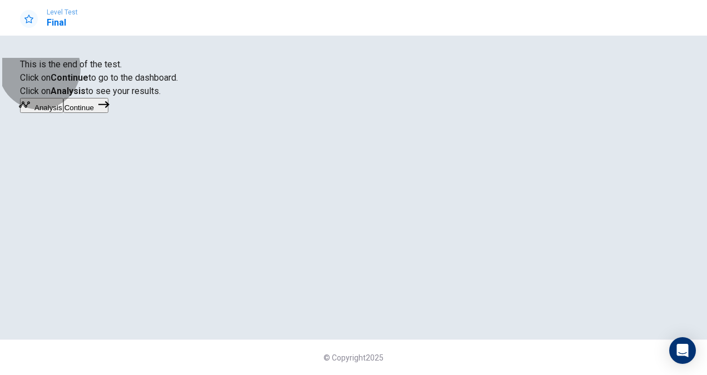
click at [63, 113] on button "Analysis" at bounding box center [41, 105] width 43 height 15
